Goal: Task Accomplishment & Management: Complete application form

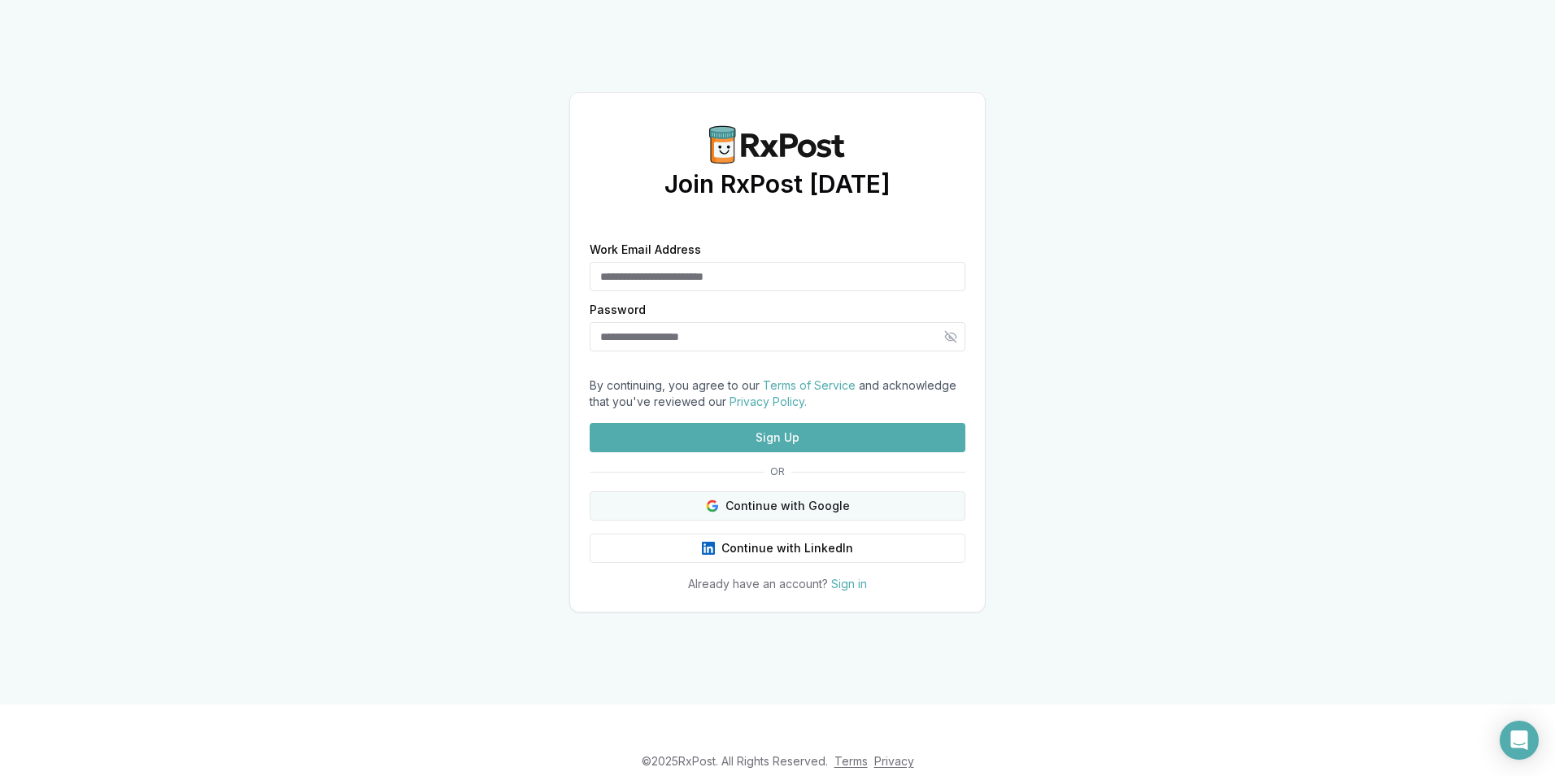
click at [766, 520] on button "Continue with Google" at bounding box center [778, 505] width 376 height 29
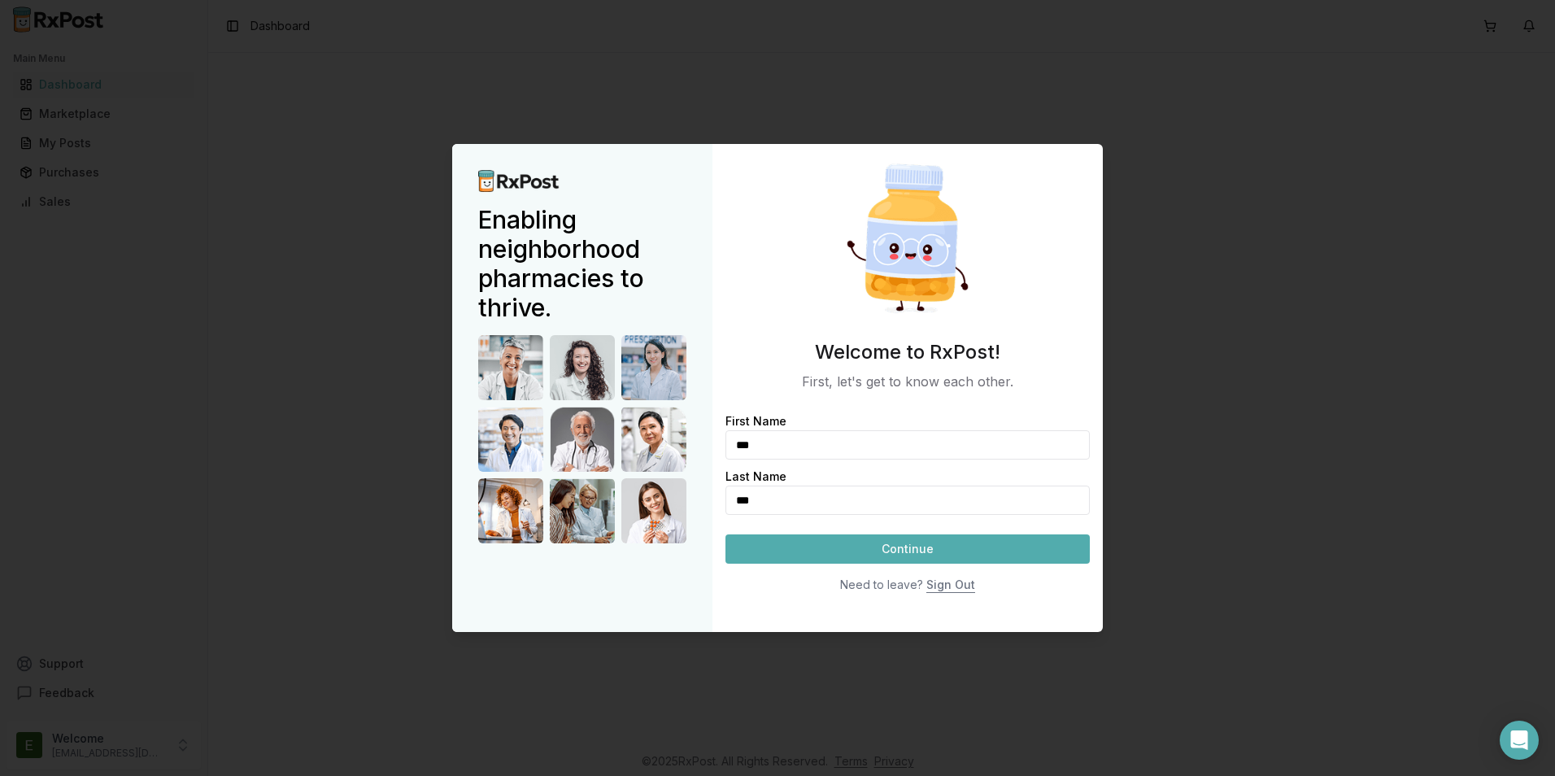
click at [849, 548] on button "Continue" at bounding box center [907, 548] width 364 height 29
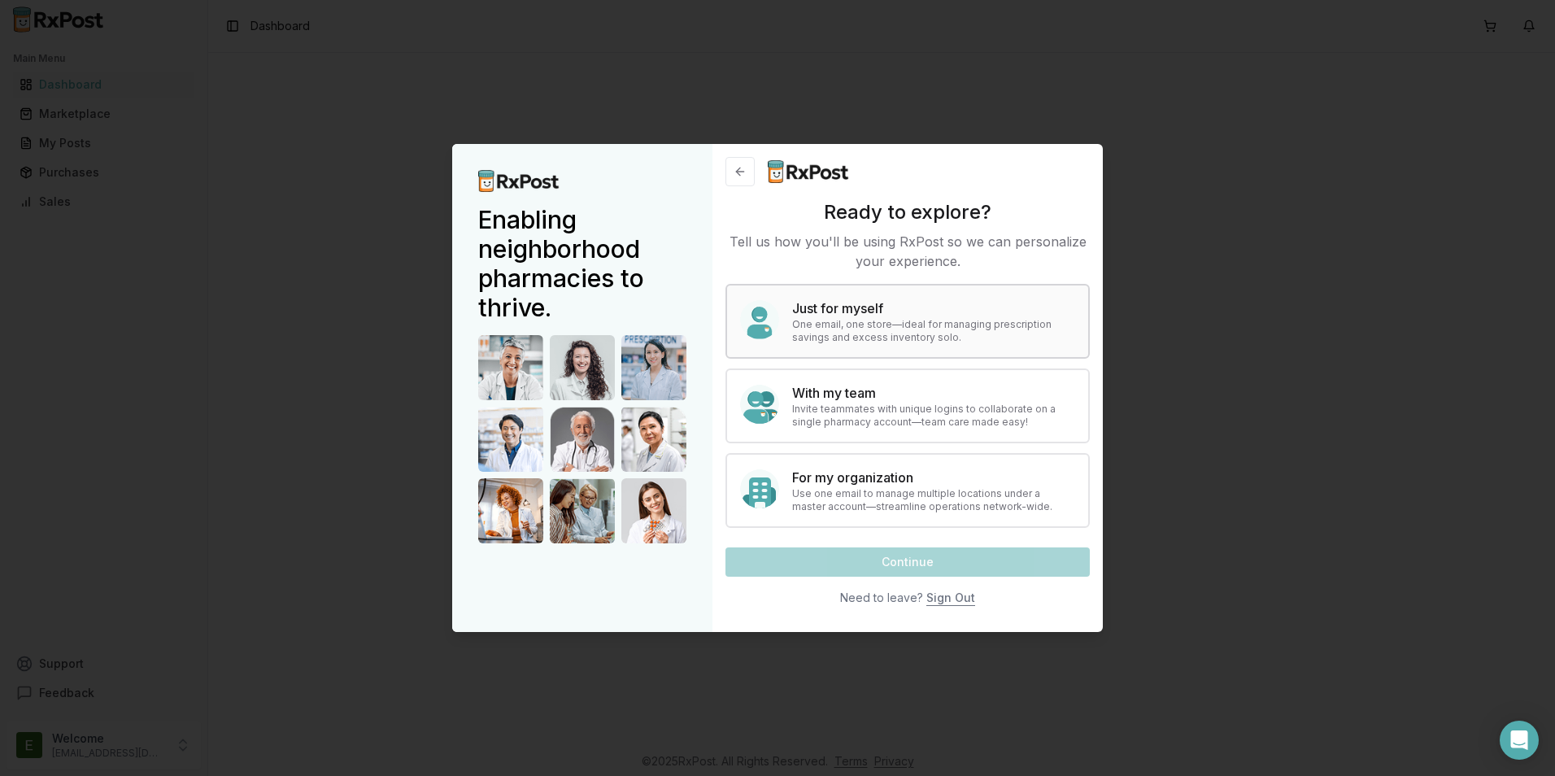
click at [812, 325] on p "One email, one store—ideal for managing prescription savings and excess invento…" at bounding box center [933, 331] width 283 height 26
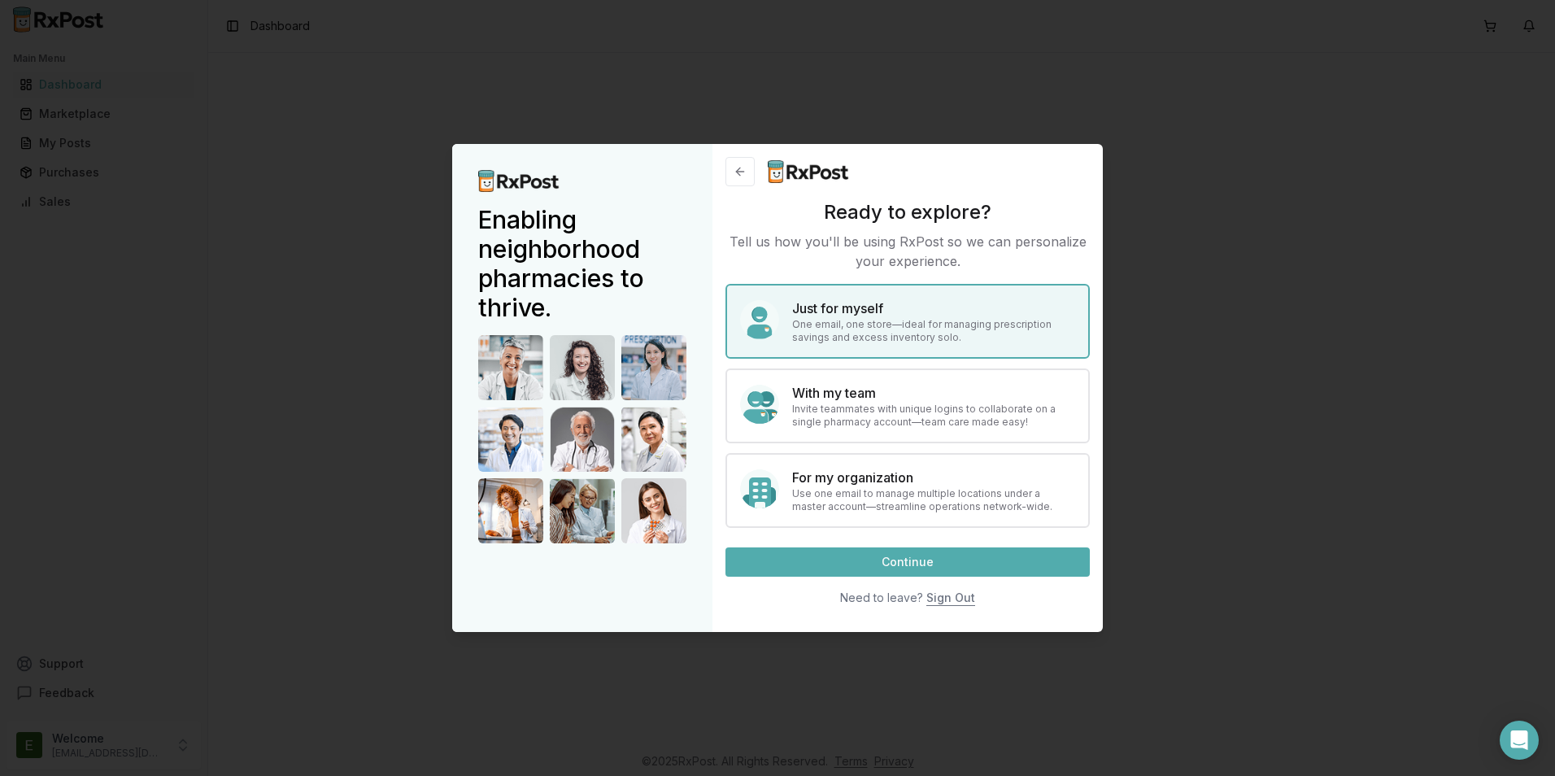
click at [821, 562] on button "Continue" at bounding box center [907, 561] width 364 height 29
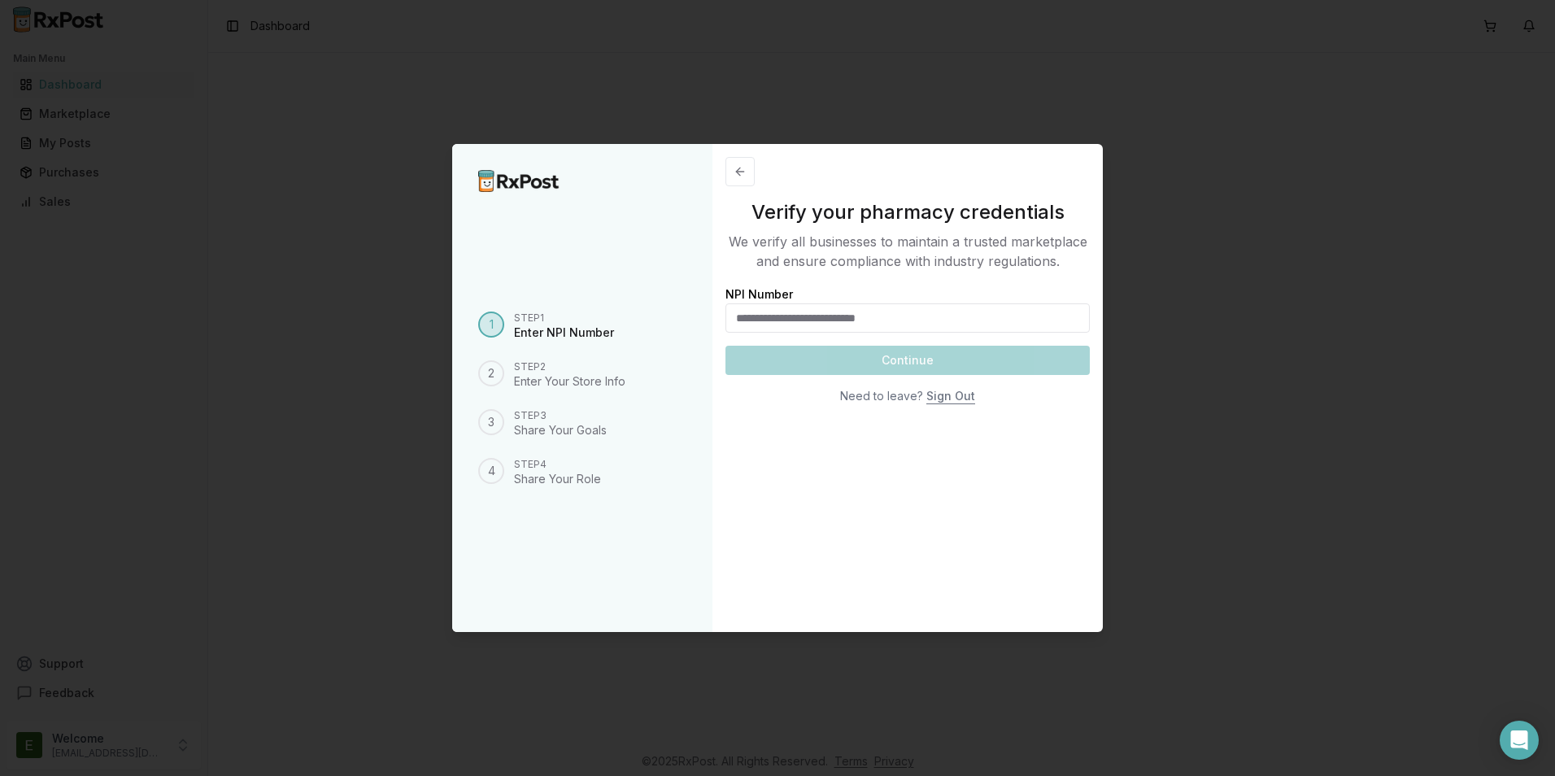
click at [958, 320] on input "NPI Number" at bounding box center [907, 317] width 364 height 29
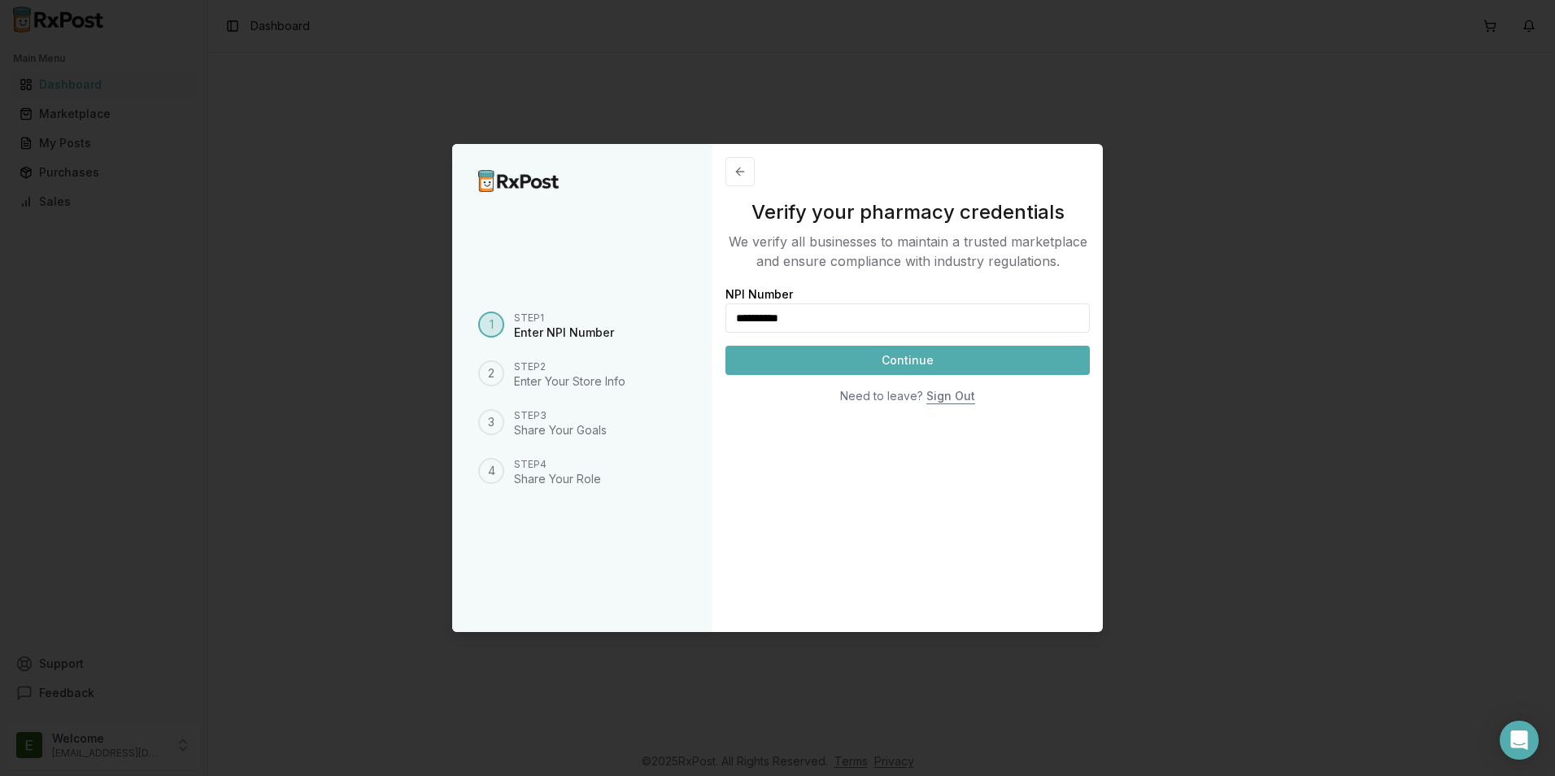
type input "**********"
click at [1025, 350] on button "Continue" at bounding box center [907, 360] width 364 height 29
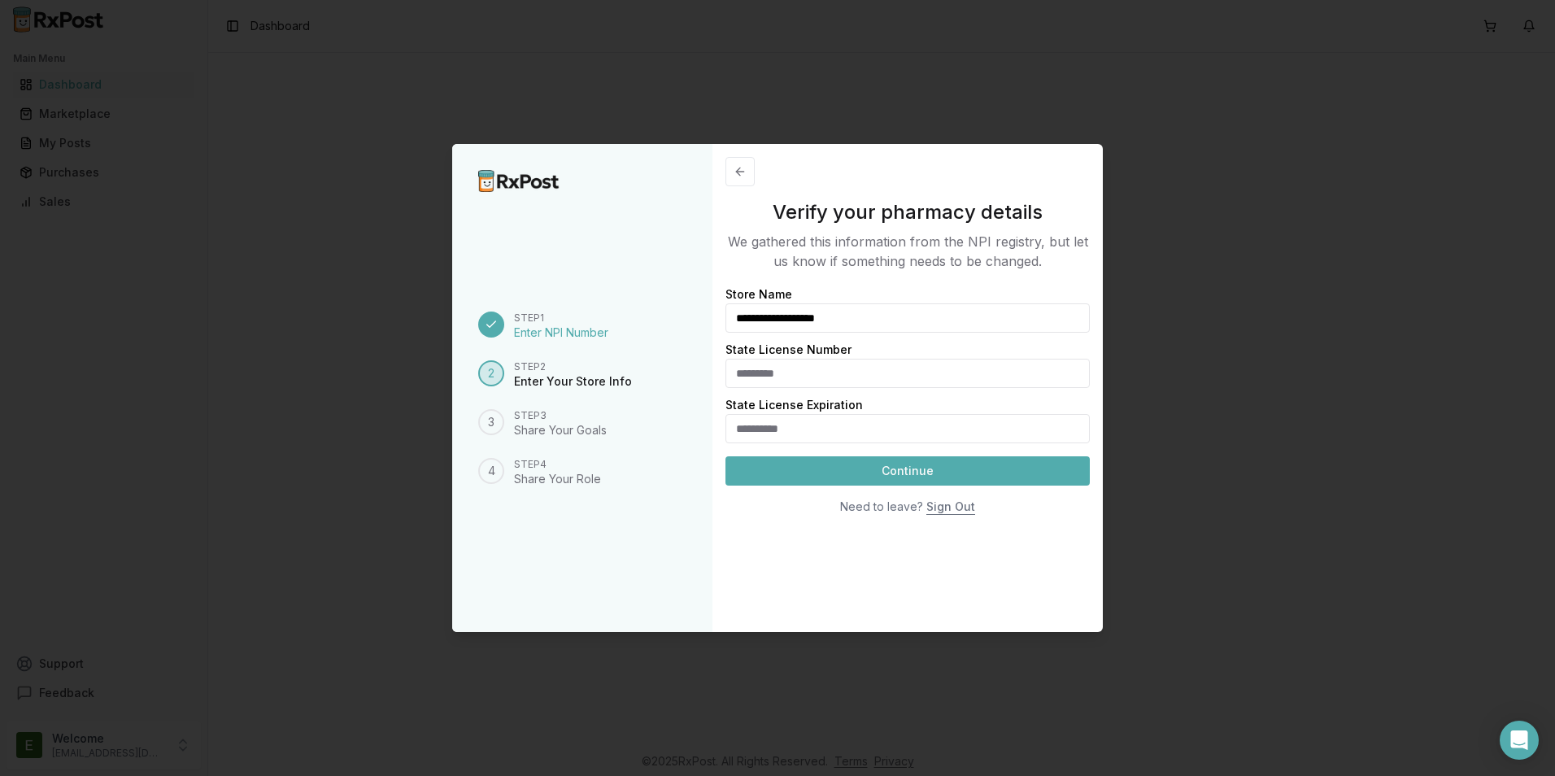
click at [943, 368] on input "State License Number" at bounding box center [907, 373] width 364 height 29
type input "******"
click at [997, 426] on input "State License Expiration" at bounding box center [907, 428] width 364 height 29
type input "**********"
click at [1040, 468] on button "Continue" at bounding box center [907, 470] width 364 height 29
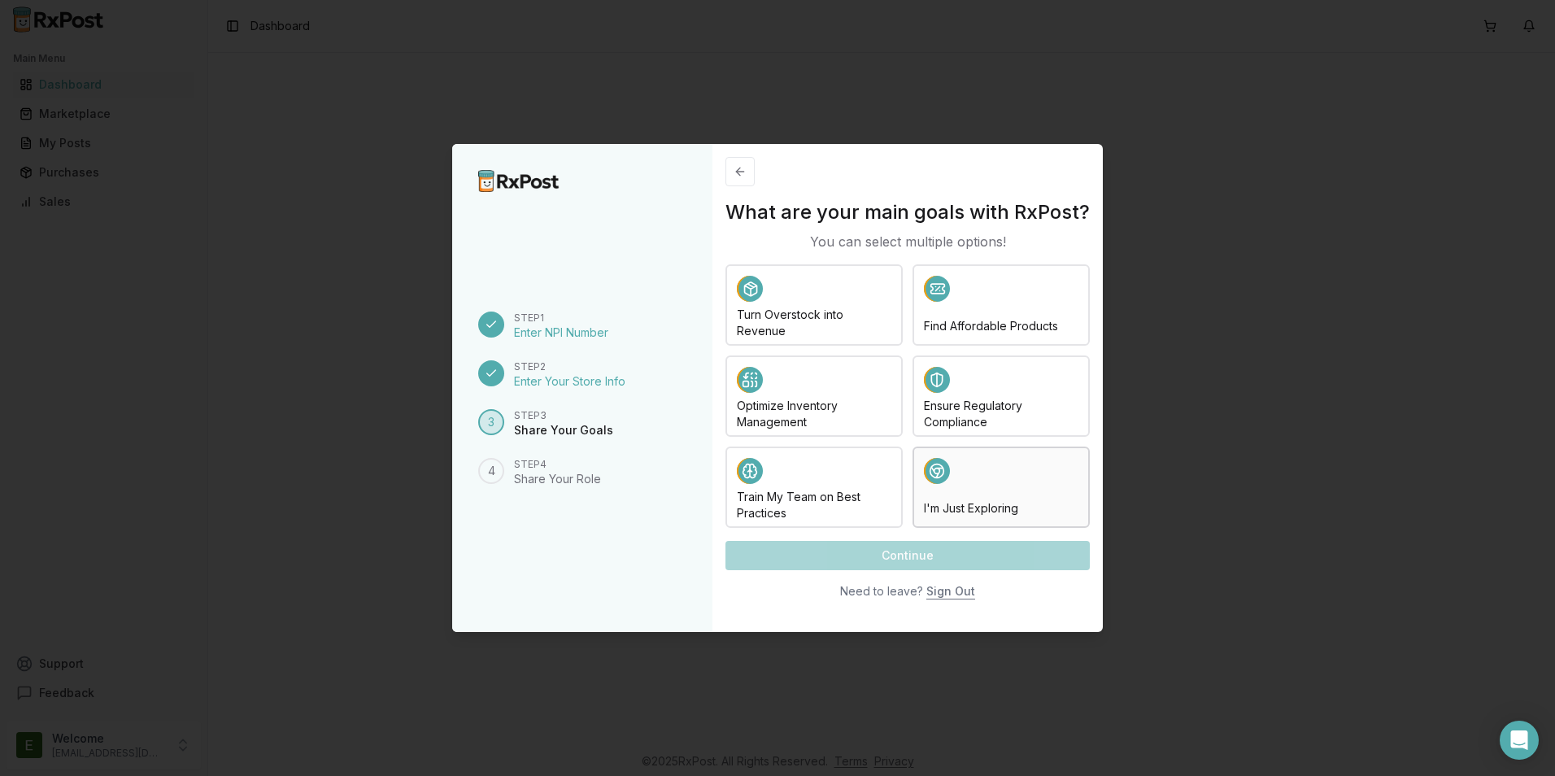
click at [1025, 473] on div at bounding box center [1001, 473] width 155 height 31
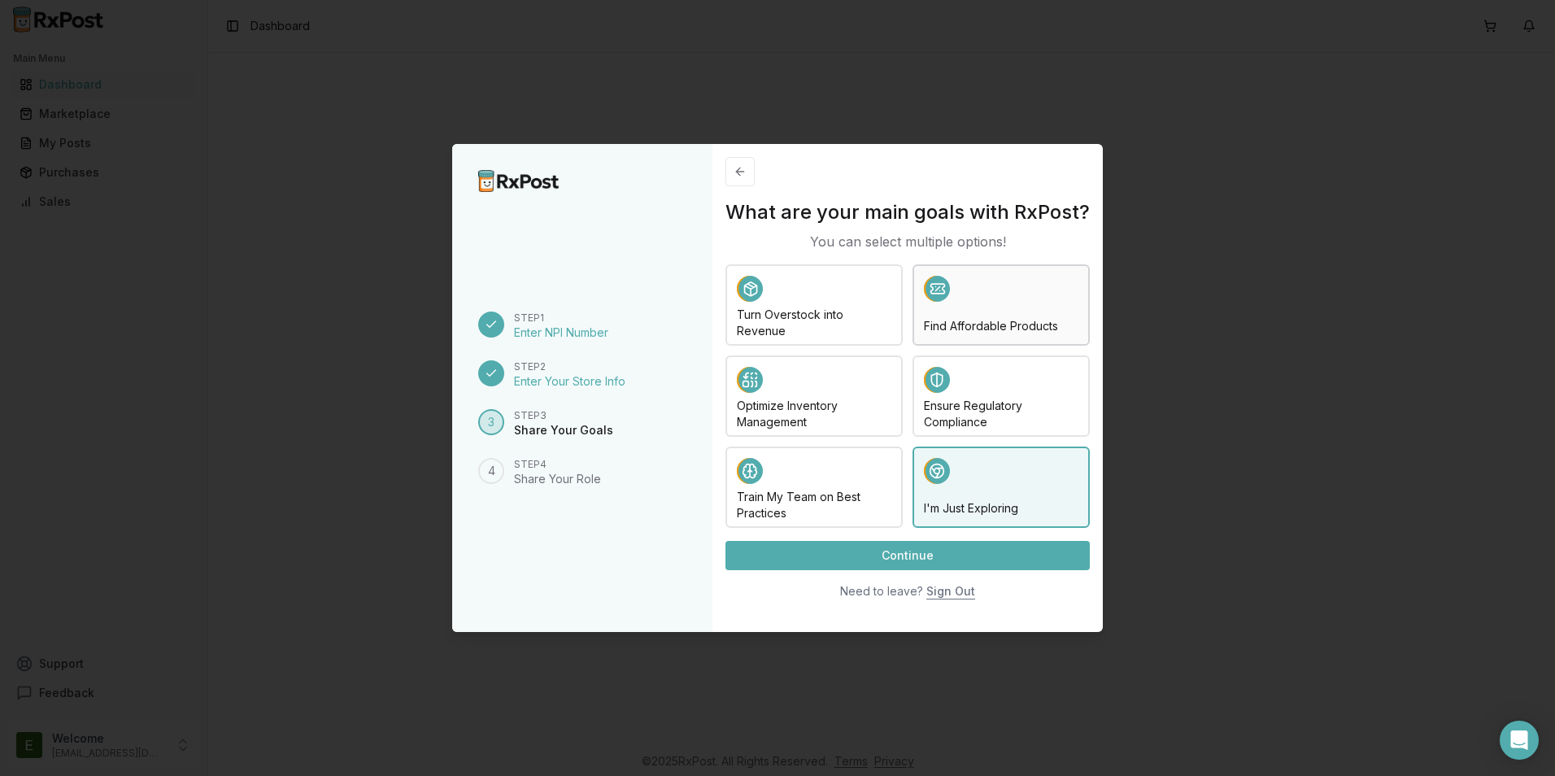
click at [1050, 297] on div at bounding box center [1001, 291] width 155 height 31
click at [1042, 552] on button "Continue" at bounding box center [907, 555] width 364 height 29
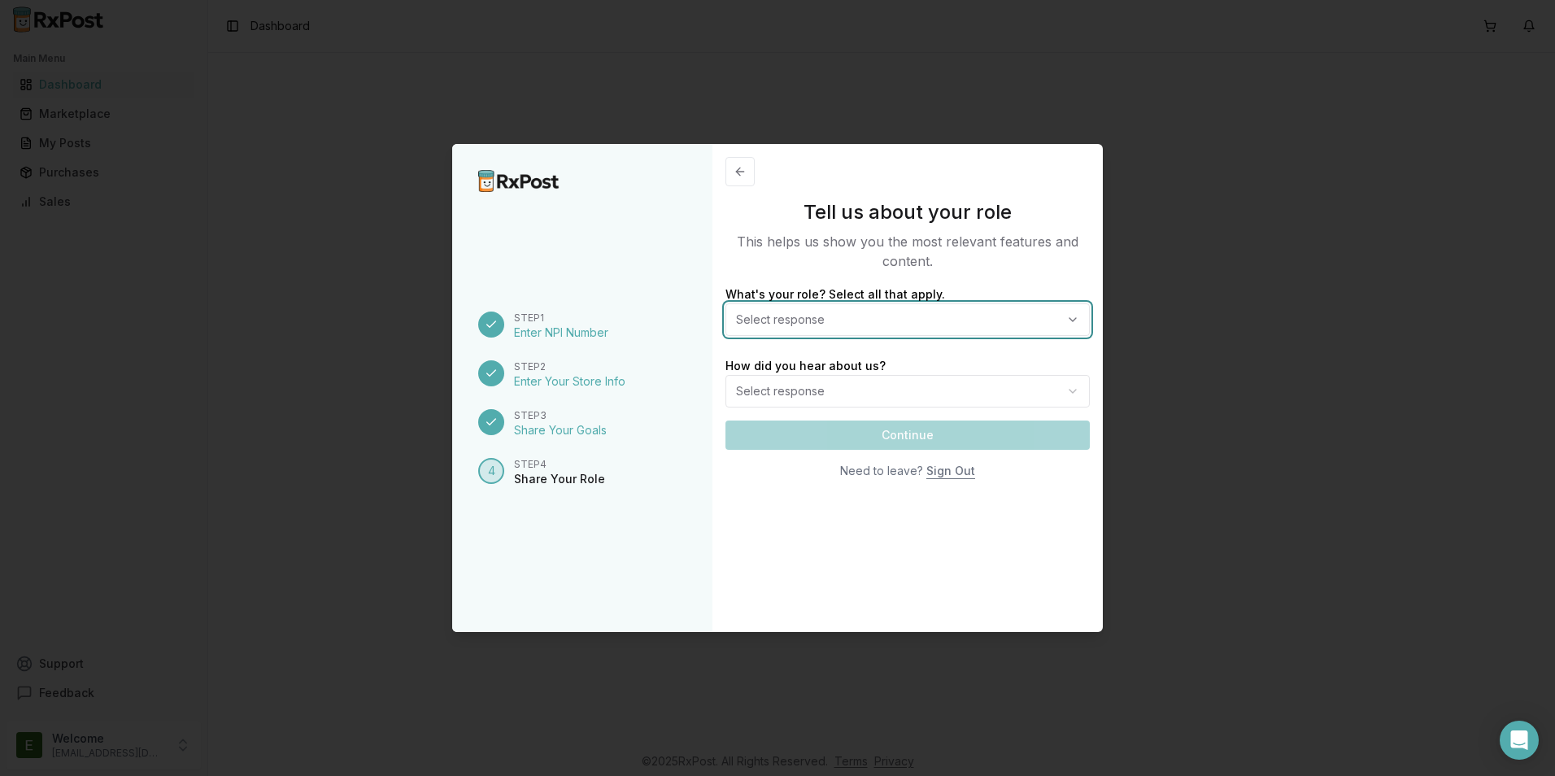
click at [777, 324] on span "Select response" at bounding box center [787, 319] width 102 height 16
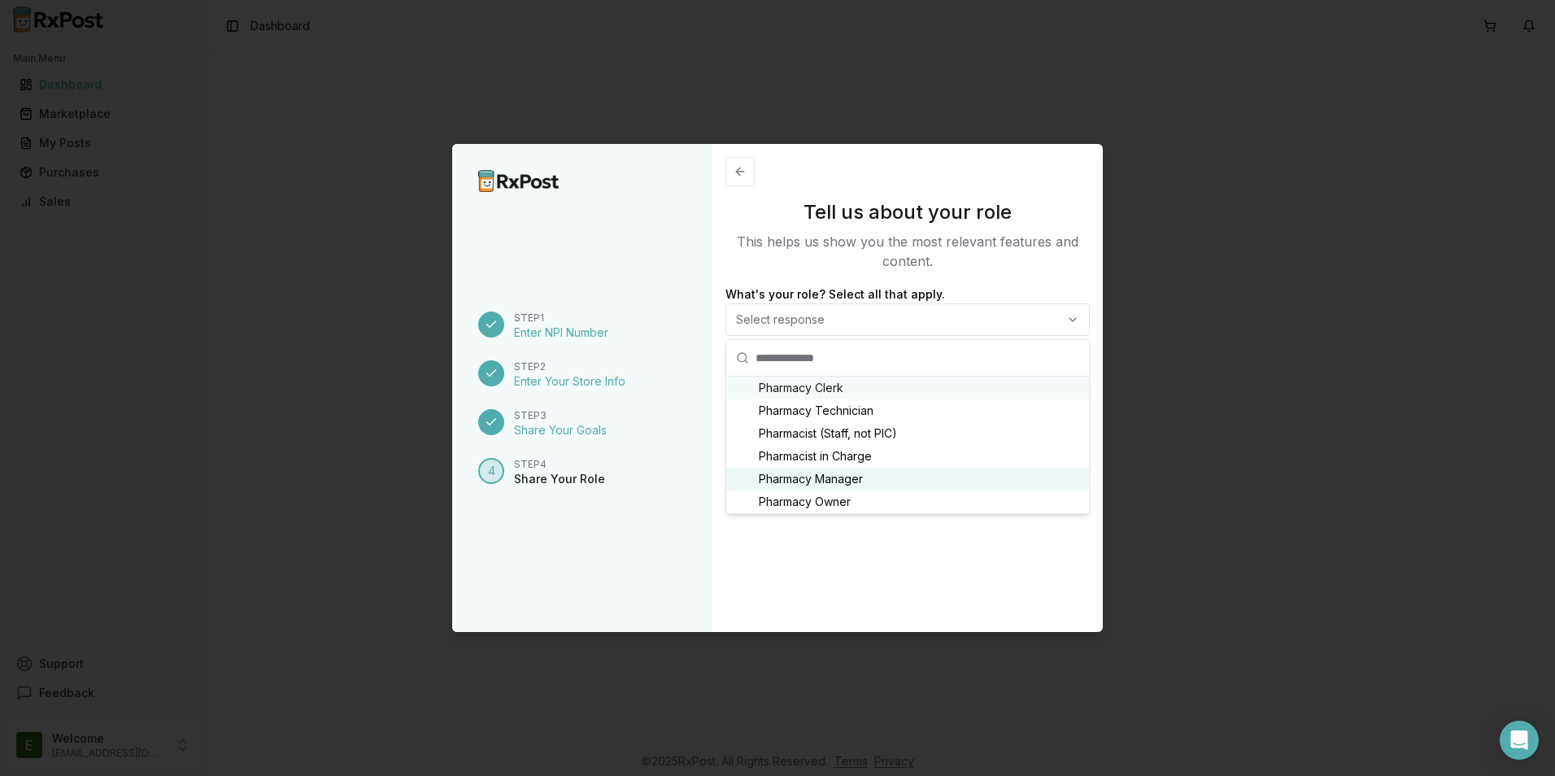
click at [776, 477] on span "Pharmacy Manager" at bounding box center [811, 479] width 104 height 16
click at [799, 679] on div at bounding box center [777, 388] width 1555 height 776
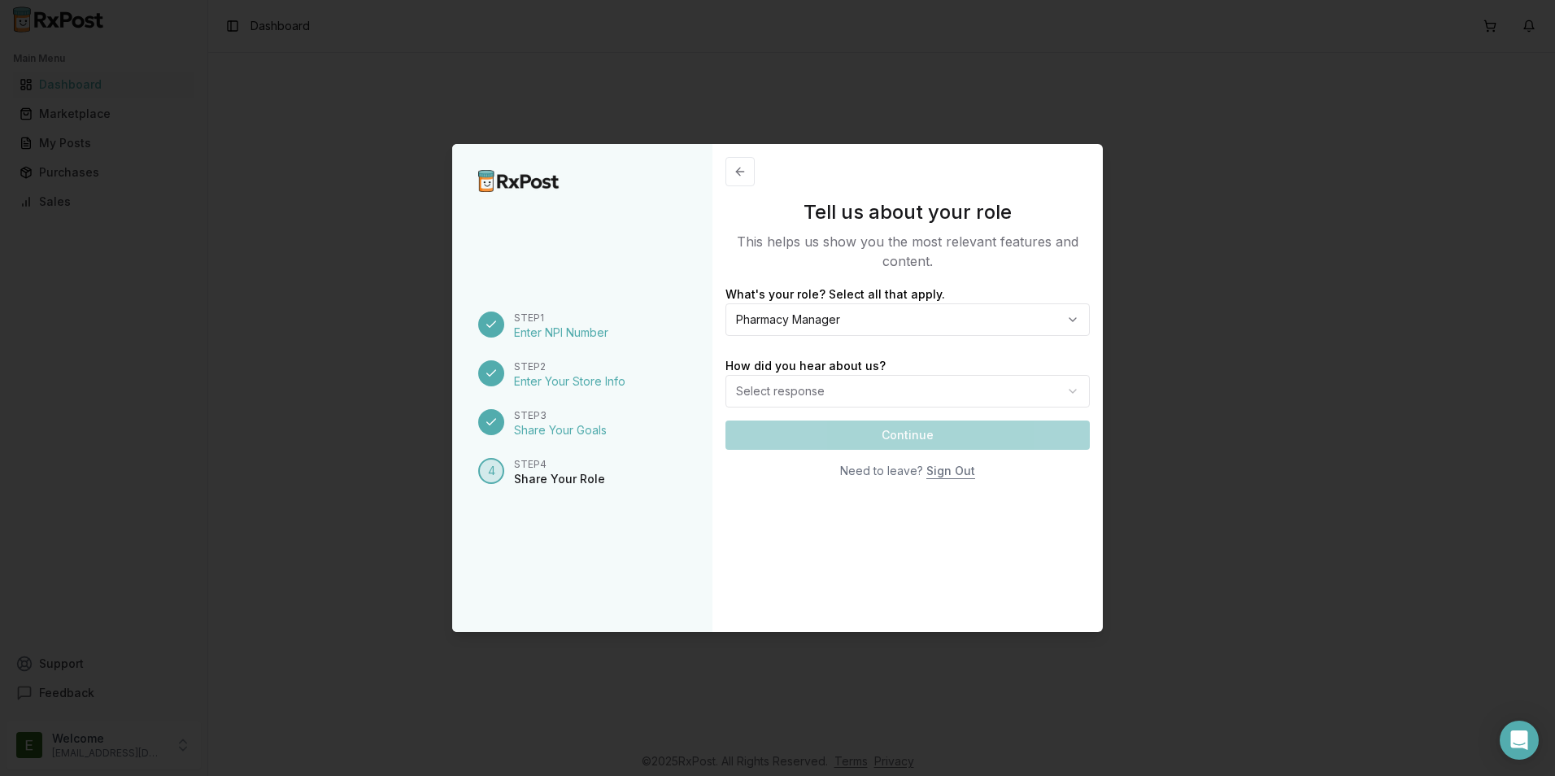
click at [751, 392] on body "Main Menu Dashboard Marketplace My Posts Purchases Sales Support Feedback Welco…" at bounding box center [777, 388] width 1555 height 776
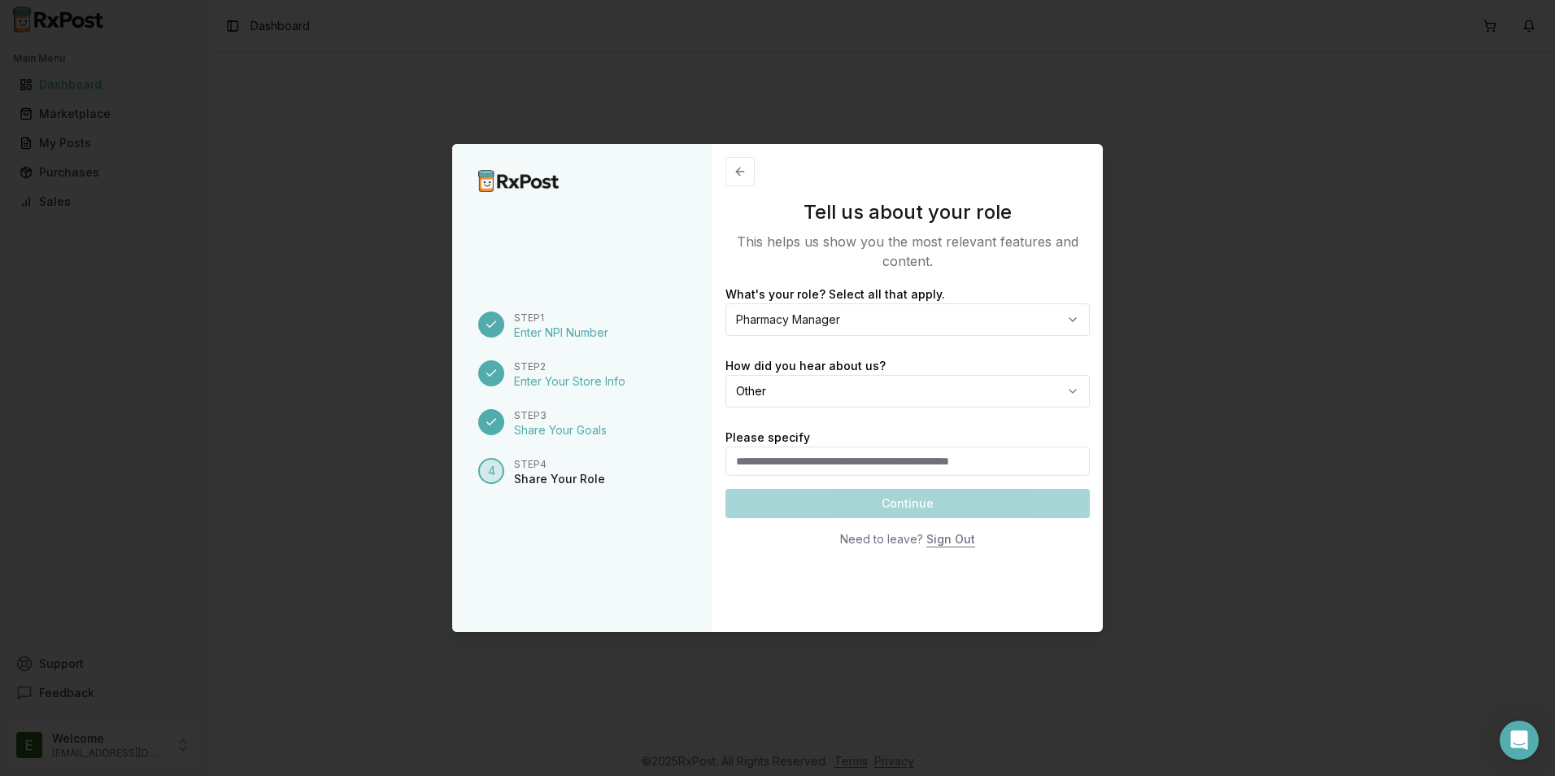
click at [751, 391] on body "Main Menu Dashboard Marketplace My Posts Purchases Sales Support Feedback Welco…" at bounding box center [777, 388] width 1555 height 776
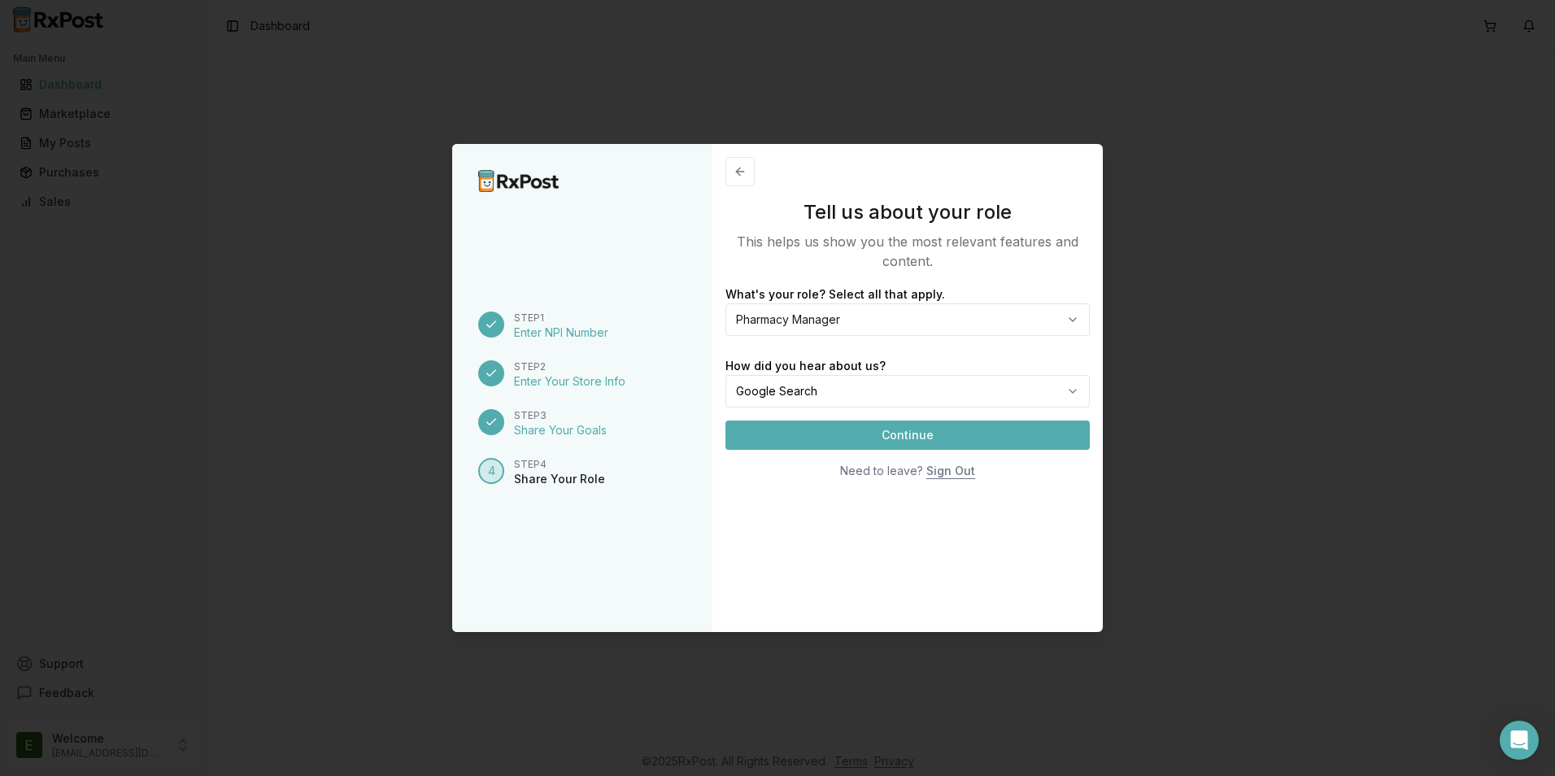
click at [776, 434] on button "Continue" at bounding box center [907, 434] width 364 height 29
